Goal: Navigation & Orientation: Find specific page/section

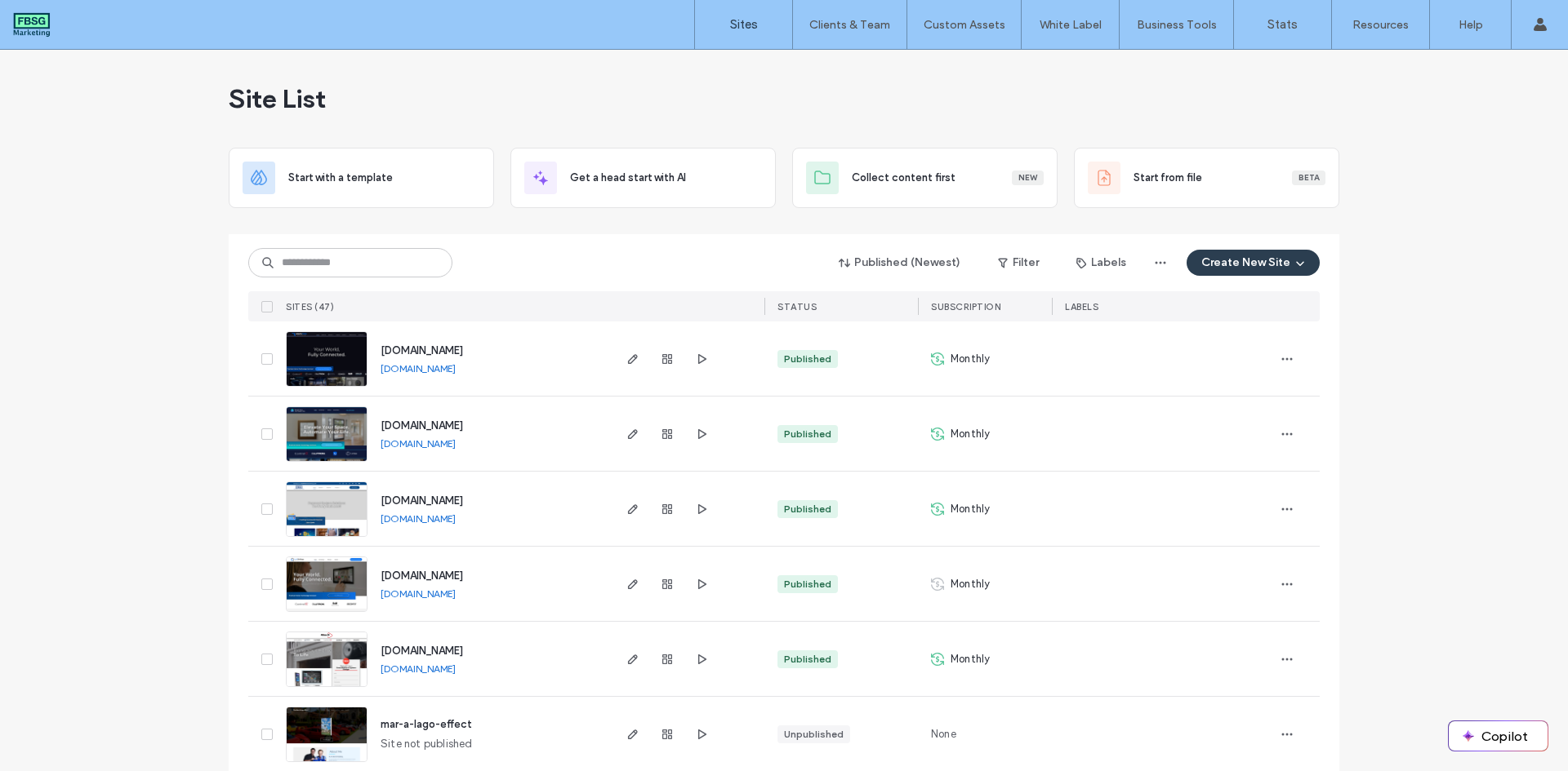
click at [343, 351] on img at bounding box center [327, 387] width 80 height 111
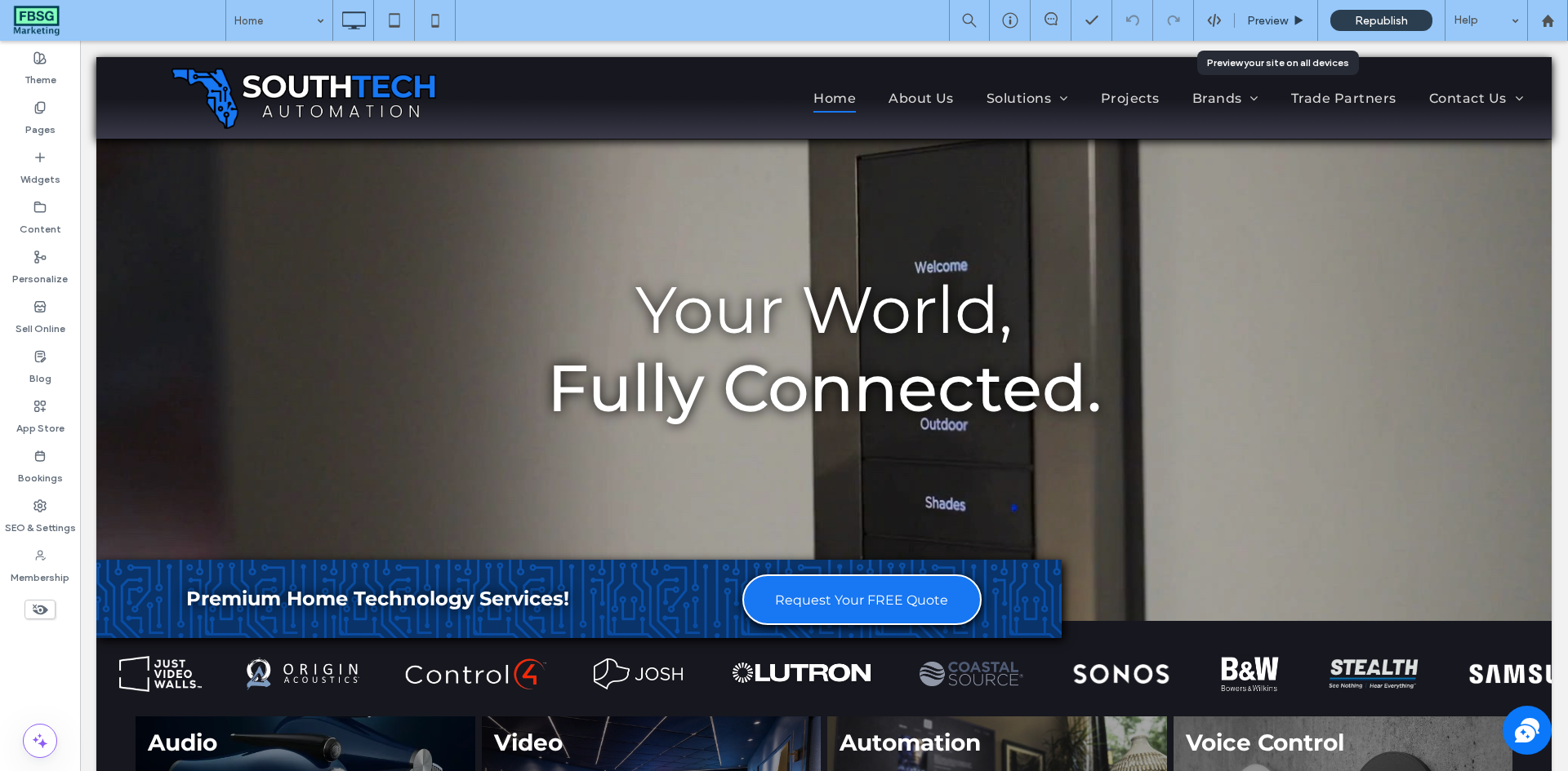
click at [1305, 12] on div "Preview" at bounding box center [1276, 20] width 83 height 41
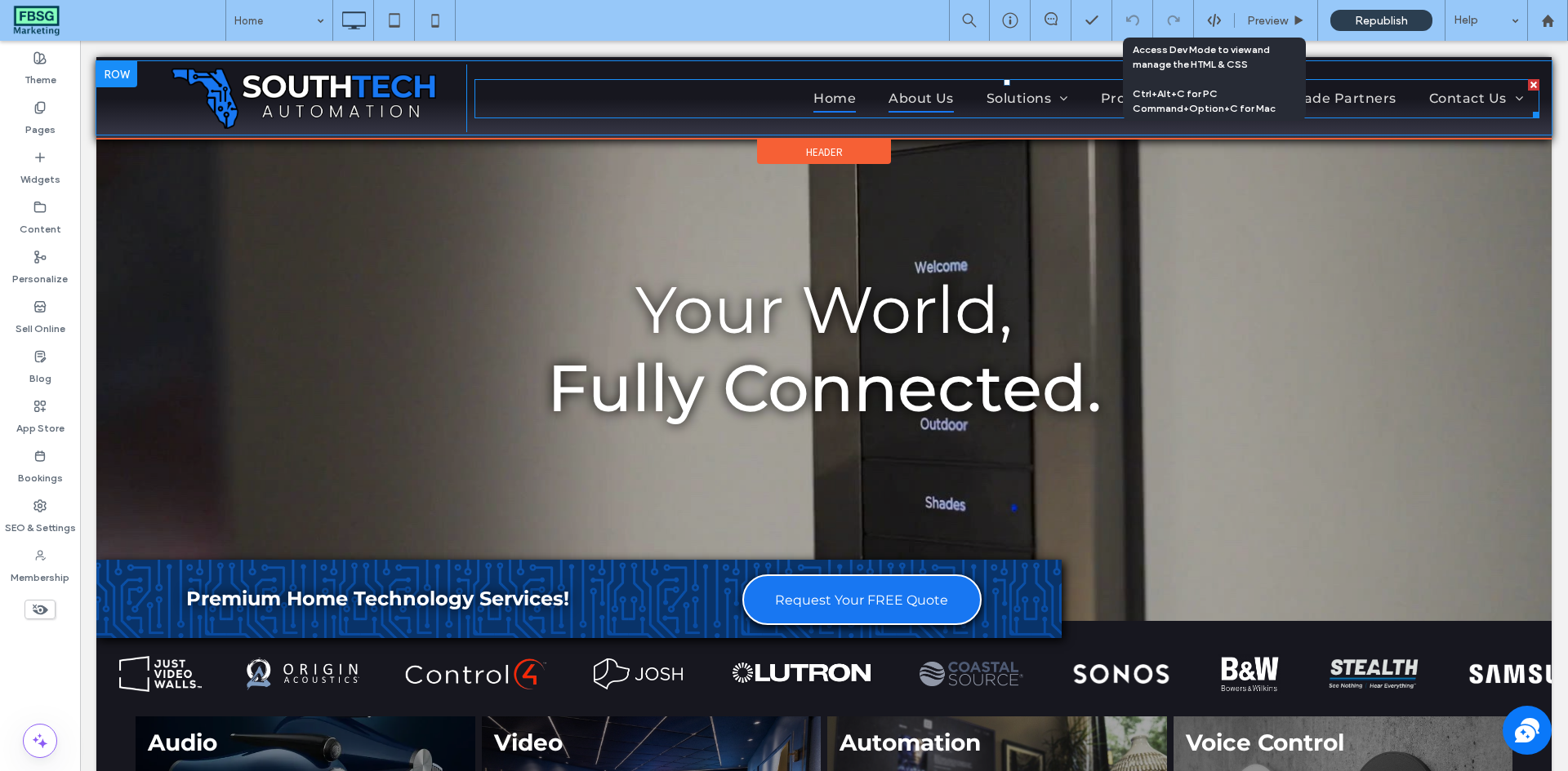
click at [895, 100] on span "About Us" at bounding box center [921, 99] width 65 height 28
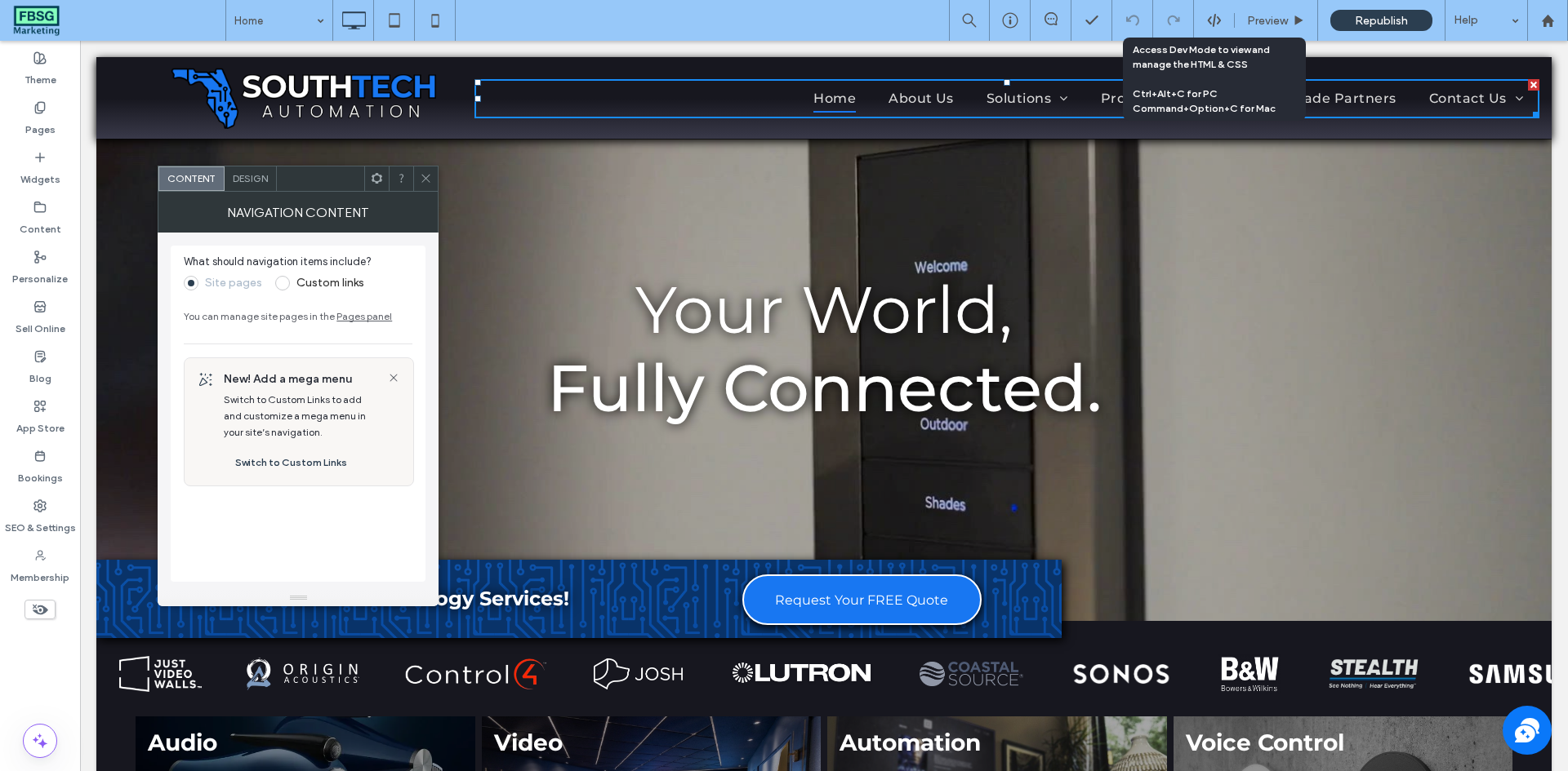
click at [427, 174] on icon at bounding box center [426, 178] width 13 height 13
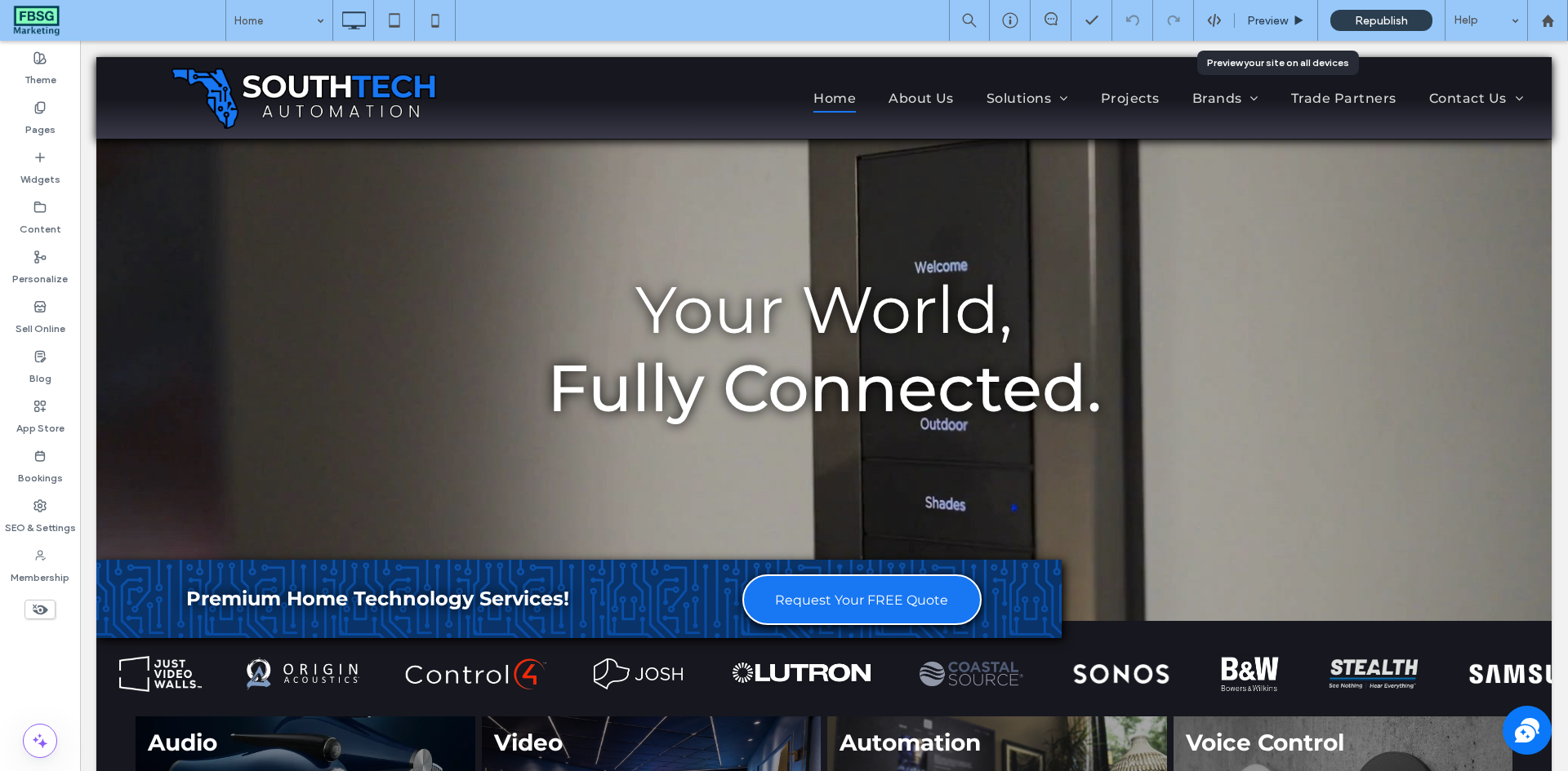
click at [1254, 27] on span "Preview" at bounding box center [1267, 20] width 41 height 14
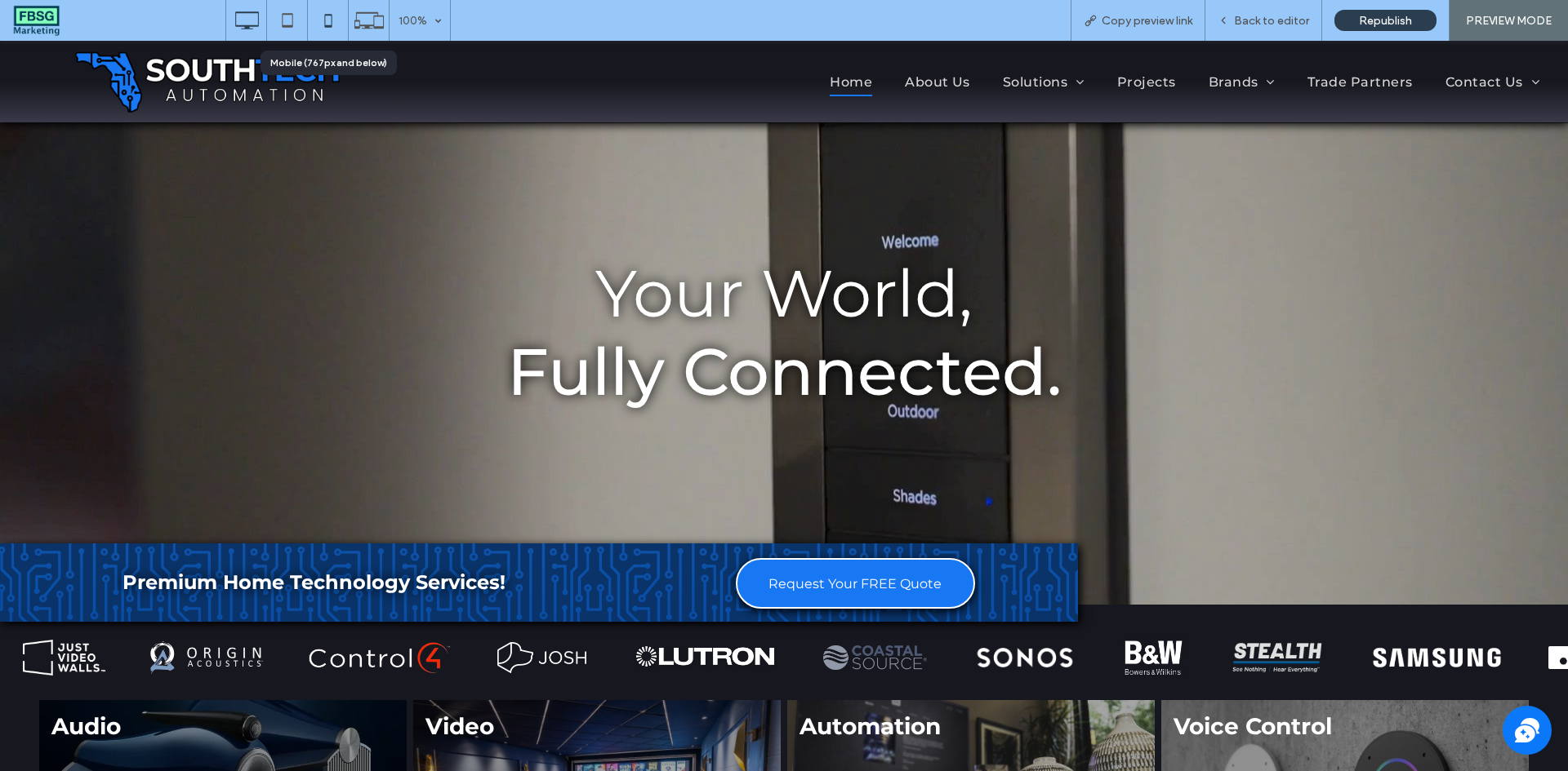
click at [325, 21] on use at bounding box center [328, 20] width 7 height 13
